Goal: Transaction & Acquisition: Purchase product/service

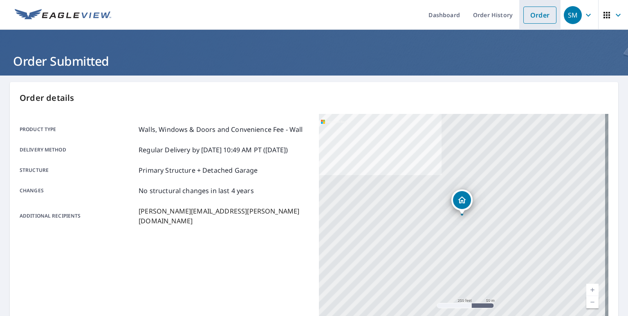
click at [529, 19] on link "Order" at bounding box center [539, 15] width 33 height 17
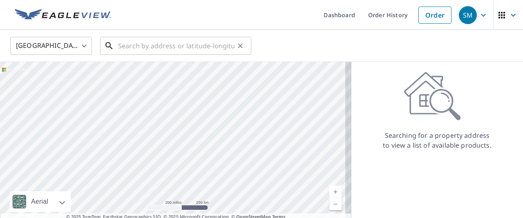
click at [173, 47] on input "text" at bounding box center [176, 45] width 117 height 23
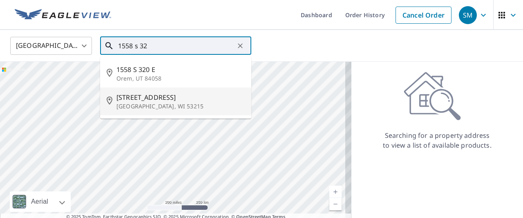
click at [135, 94] on span "[STREET_ADDRESS]" at bounding box center [181, 97] width 128 height 10
type input "[STREET_ADDRESS]"
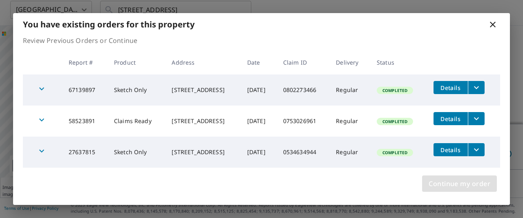
scroll to position [77, 0]
click at [449, 184] on span "Continue my order" at bounding box center [460, 183] width 62 height 11
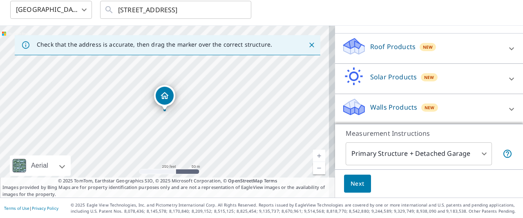
scroll to position [76, 0]
click at [502, 111] on div at bounding box center [512, 110] width 20 height 20
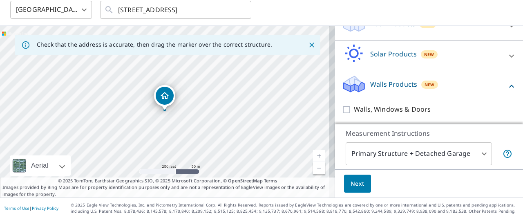
scroll to position [100, 0]
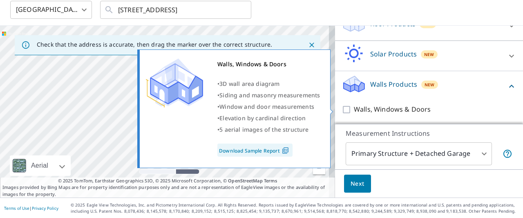
click at [342, 107] on input "Walls, Windows & Doors" at bounding box center [348, 110] width 12 height 10
checkbox input "true"
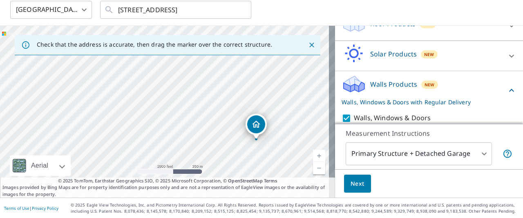
click at [355, 182] on span "Next" at bounding box center [358, 184] width 14 height 10
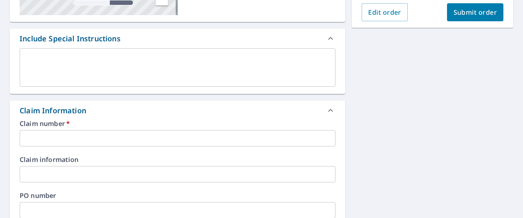
scroll to position [204, 0]
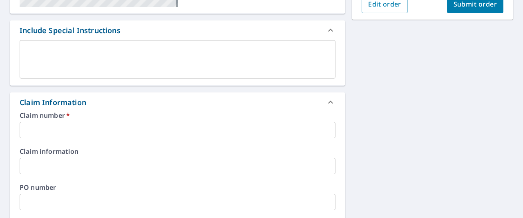
click at [55, 130] on input "text" at bounding box center [178, 130] width 316 height 16
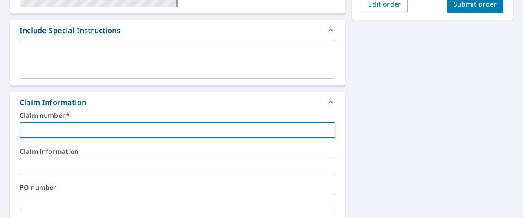
paste input "0802273466"
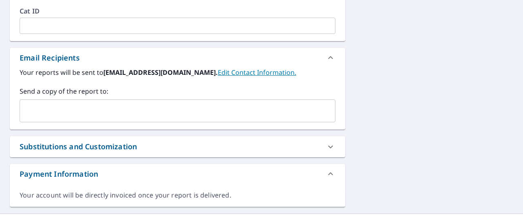
scroll to position [468, 0]
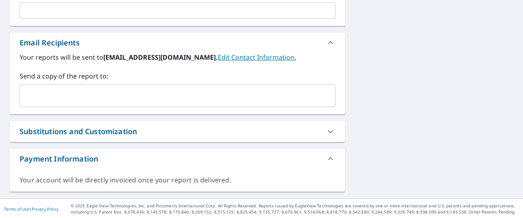
type input "0802273466"
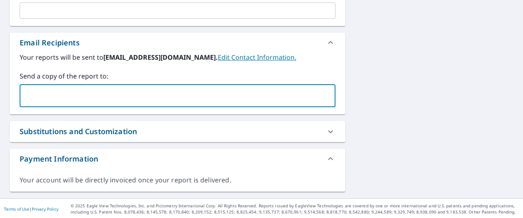
click at [105, 97] on input "text" at bounding box center [171, 96] width 296 height 16
type input "[PERSON_NAME]"
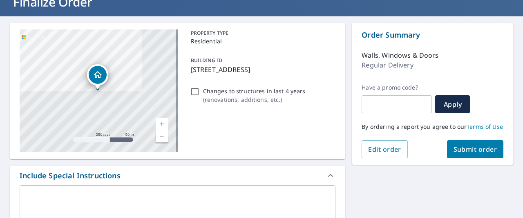
scroll to position [59, 0]
type input "[PERSON_NAME][EMAIL_ADDRESS][PERSON_NAME][DOMAIN_NAME]"
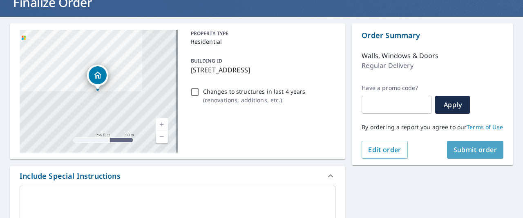
click at [468, 154] on span "Submit order" at bounding box center [476, 149] width 44 height 9
